Goal: Task Accomplishment & Management: Use online tool/utility

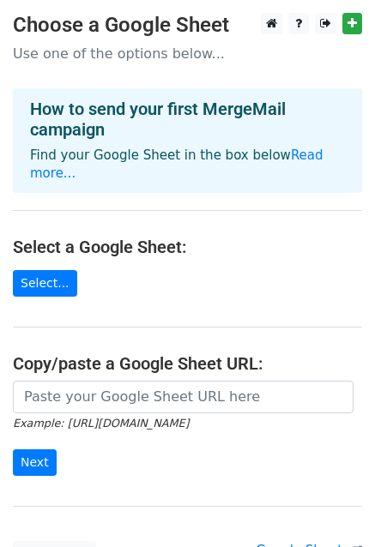
click at [41, 270] on link "Select..." at bounding box center [45, 283] width 64 height 27
click at [39, 272] on link "Select..." at bounding box center [45, 283] width 64 height 27
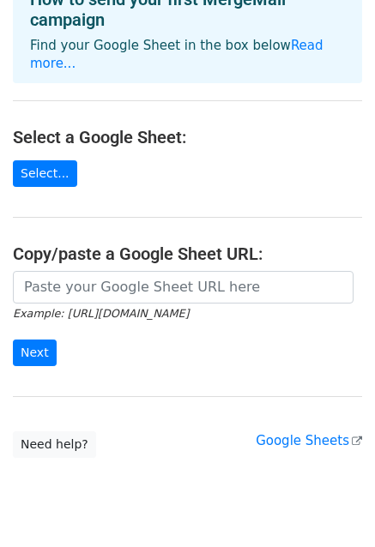
scroll to position [137, 0]
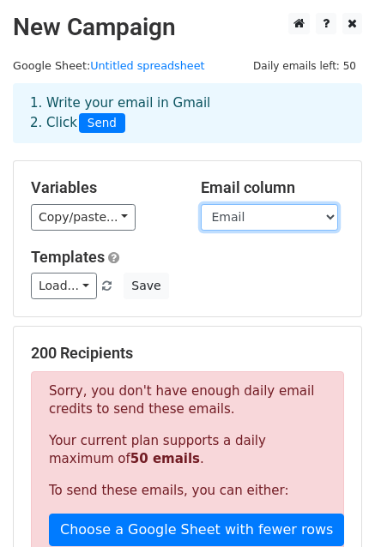
click at [268, 213] on select "SNo Name Email Title Company" at bounding box center [269, 217] width 137 height 27
click at [201, 204] on select "SNo Name Email Title Company" at bounding box center [269, 217] width 137 height 27
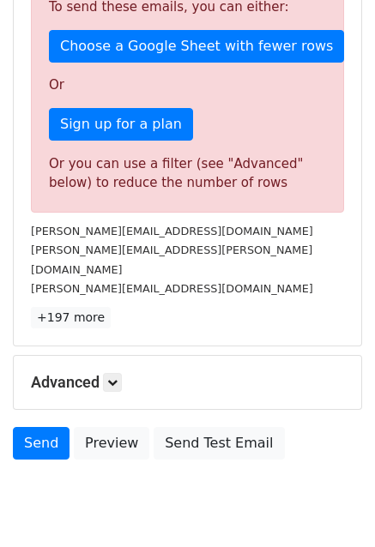
scroll to position [483, 0]
click at [203, 307] on p "+197 more" at bounding box center [187, 317] width 313 height 21
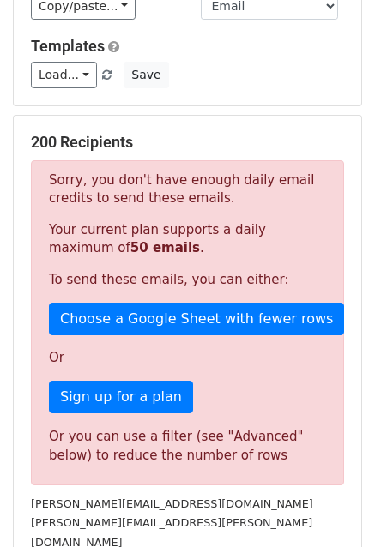
scroll to position [0, 0]
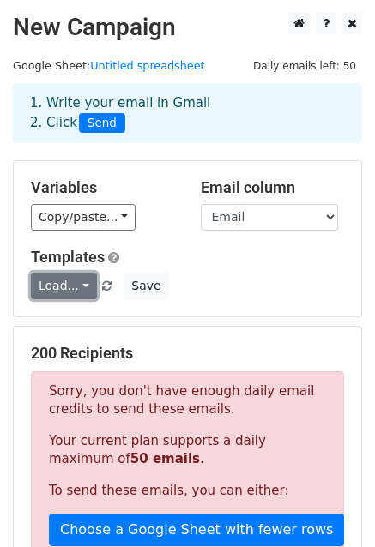
click at [52, 284] on link "Load..." at bounding box center [64, 286] width 66 height 27
click at [209, 282] on div "Load... No templates saved Save" at bounding box center [187, 286] width 339 height 27
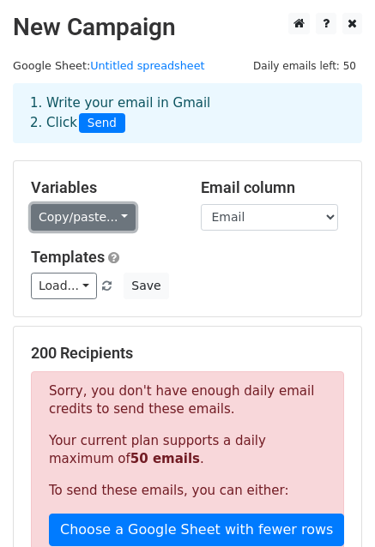
click at [67, 212] on link "Copy/paste..." at bounding box center [83, 217] width 105 height 27
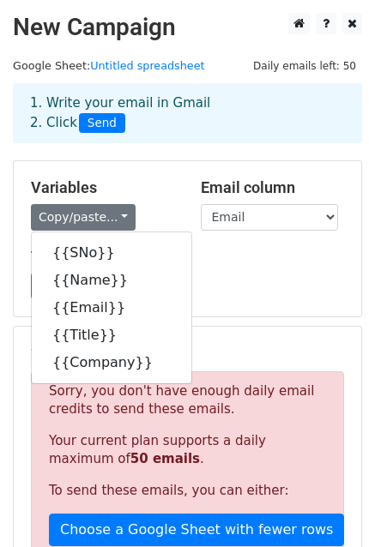
click at [208, 267] on div "Templates Load... No templates saved Save" at bounding box center [187, 274] width 339 height 52
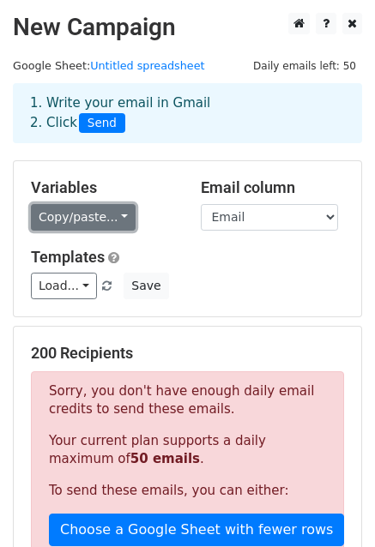
click at [112, 219] on link "Copy/paste..." at bounding box center [83, 217] width 105 height 27
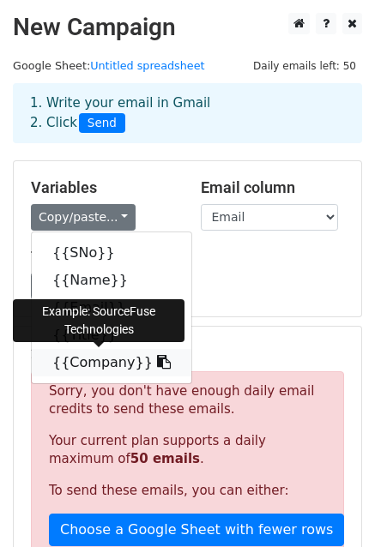
click at [93, 366] on link "{{Company}}" at bounding box center [111, 362] width 159 height 27
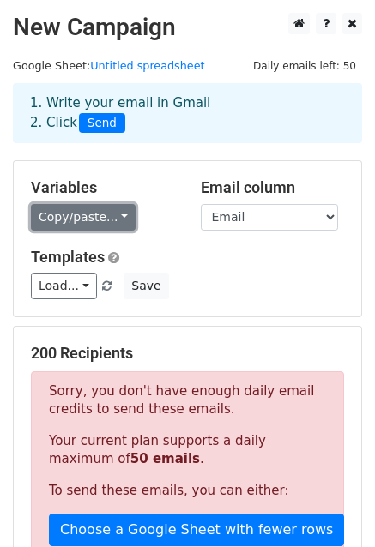
click at [58, 212] on link "Copy/paste..." at bounding box center [83, 217] width 105 height 27
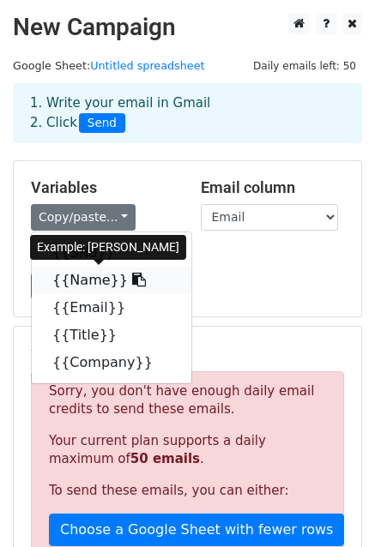
click at [79, 284] on link "{{Name}}" at bounding box center [111, 280] width 159 height 27
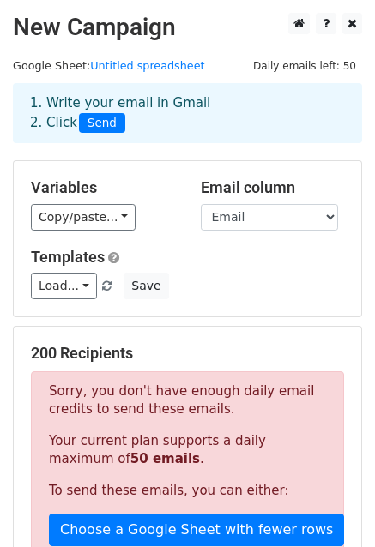
click at [100, 125] on span "Send" at bounding box center [102, 123] width 46 height 21
